Goal: Task Accomplishment & Management: Manage account settings

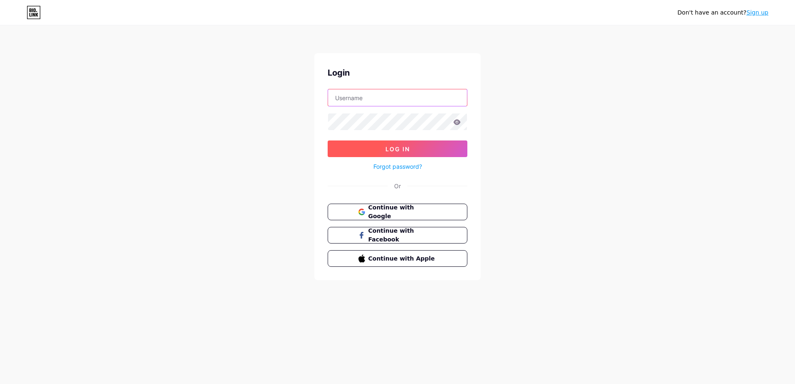
type input "[EMAIL_ADDRESS][DOMAIN_NAME]"
click at [392, 148] on span "Log In" at bounding box center [397, 149] width 25 height 7
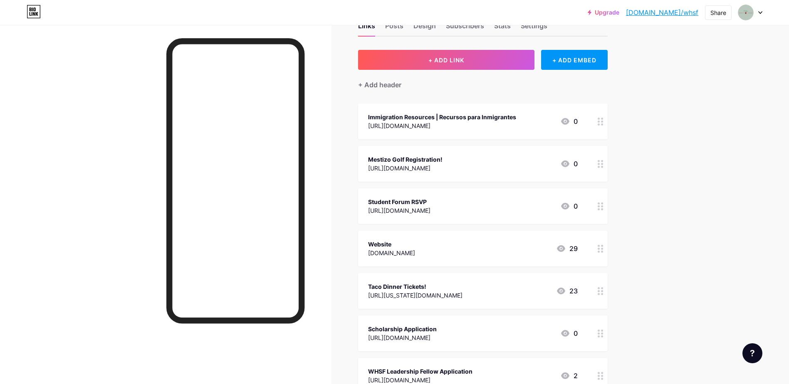
scroll to position [42, 0]
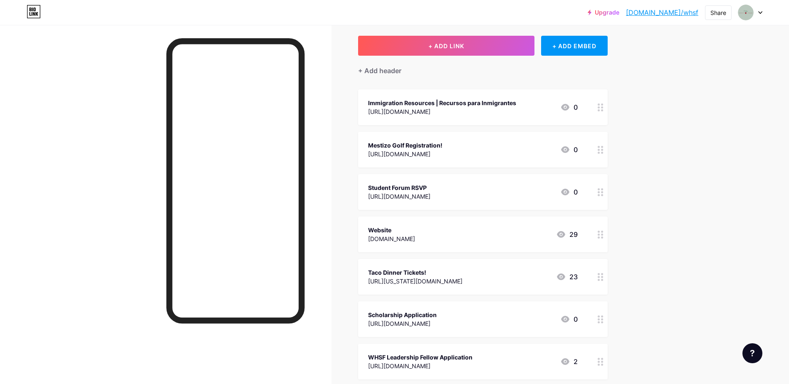
click at [588, 198] on div "Student Forum RSVP [URL][DOMAIN_NAME] 0" at bounding box center [482, 192] width 249 height 36
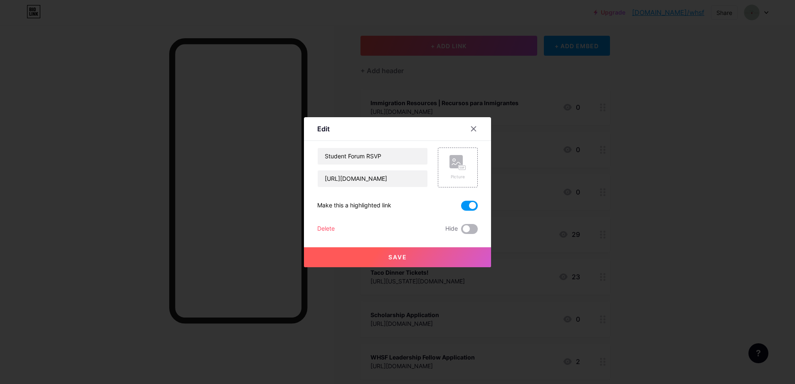
click at [472, 233] on span at bounding box center [469, 229] width 17 height 10
click at [461, 231] on input "checkbox" at bounding box center [461, 231] width 0 height 0
click at [464, 255] on button "Save" at bounding box center [397, 257] width 187 height 20
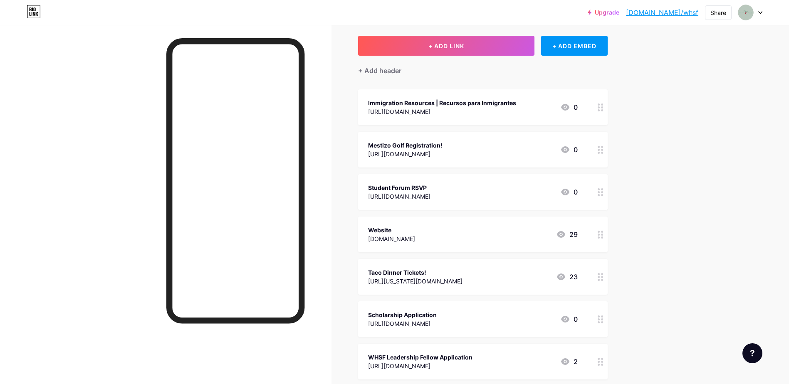
click at [662, 128] on div "Upgrade [DOMAIN_NAME]/whsf [DOMAIN_NAME]/whsf Share Switch accounts WI Hispanic…" at bounding box center [394, 297] width 789 height 678
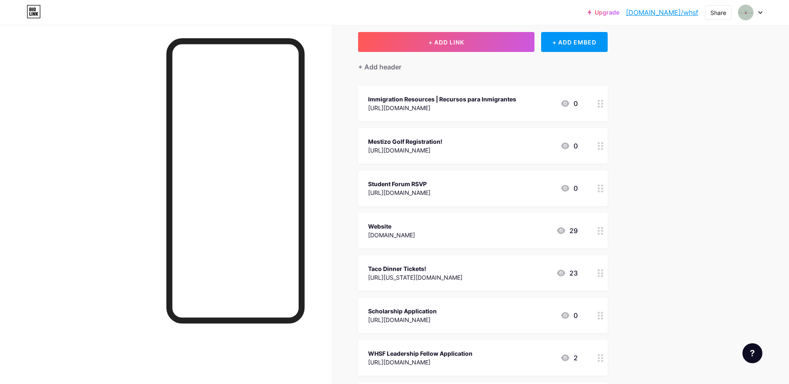
scroll to position [0, 0]
